Goal: Navigation & Orientation: Go to known website

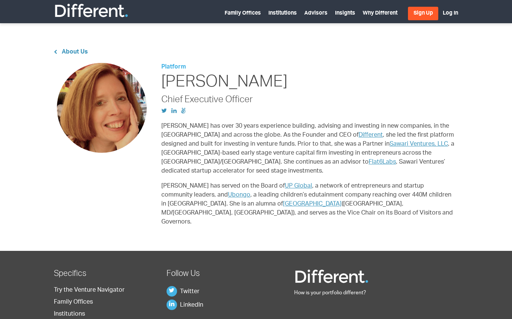
click at [66, 13] on img at bounding box center [91, 10] width 75 height 15
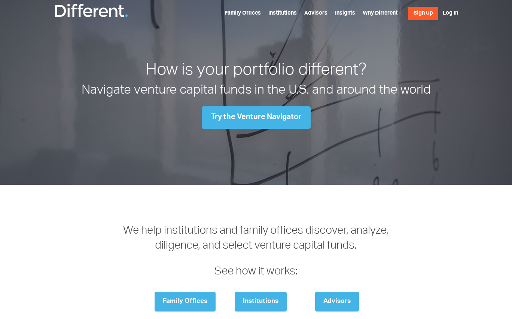
click at [416, 212] on div "We help institutions and family offices discover, analyze, diligence, and selec…" at bounding box center [255, 272] width 523 height 138
